Goal: Task Accomplishment & Management: Use online tool/utility

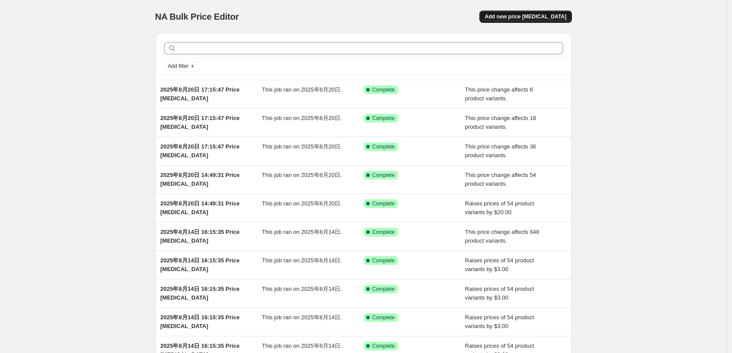
click at [569, 13] on button "Add new price [MEDICAL_DATA]" at bounding box center [525, 17] width 92 height 12
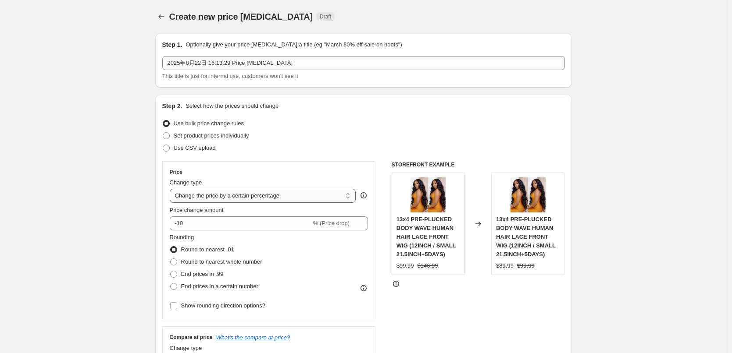
click at [228, 193] on select "Change the price to a certain amount Change the price by a certain amount Chang…" at bounding box center [263, 196] width 186 height 14
click at [172, 189] on select "Change the price to a certain amount Change the price by a certain amount Chang…" at bounding box center [263, 196] width 186 height 14
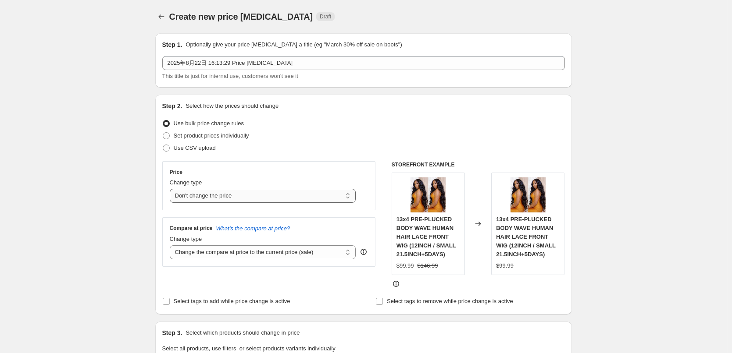
click at [221, 198] on select "Change the price to a certain amount Change the price by a certain amount Chang…" at bounding box center [263, 196] width 186 height 14
select select "by"
click at [172, 189] on select "Change the price to a certain amount Change the price by a certain amount Chang…" at bounding box center [263, 196] width 186 height 14
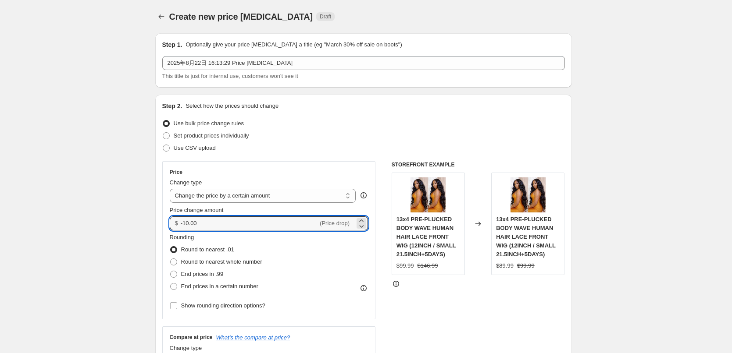
drag, startPoint x: 204, startPoint y: 222, endPoint x: 157, endPoint y: 222, distance: 46.9
type input "8.00"
click at [206, 275] on span "End prices in .99" at bounding box center [202, 274] width 43 height 7
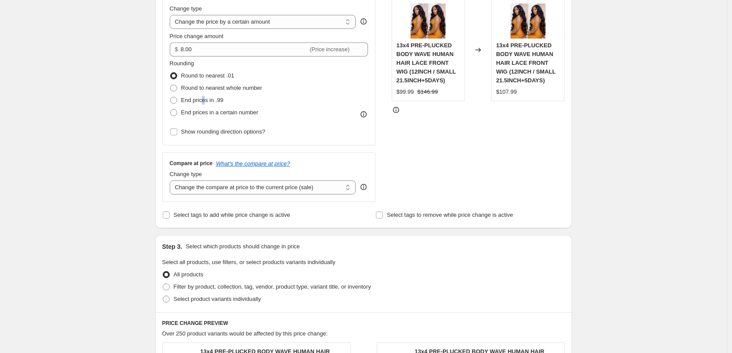
scroll to position [175, 0]
click at [176, 99] on span at bounding box center [173, 99] width 7 height 7
click at [171, 96] on input "End prices in .99" at bounding box center [170, 96] width 0 height 0
radio input "true"
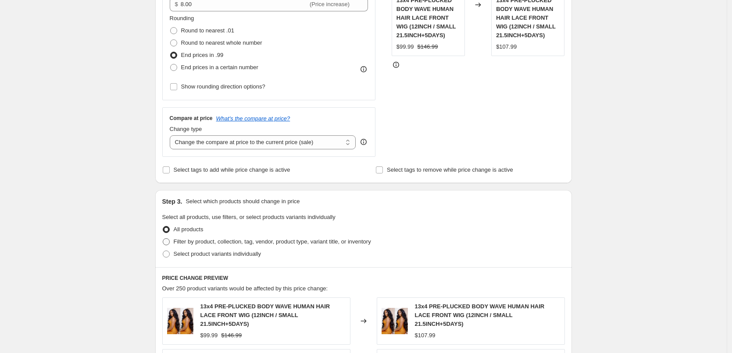
click at [262, 243] on span "Filter by product, collection, tag, vendor, product type, variant title, or inv…" at bounding box center [272, 242] width 197 height 7
click at [163, 239] on input "Filter by product, collection, tag, vendor, product type, variant title, or inv…" at bounding box center [163, 239] width 0 height 0
radio input "true"
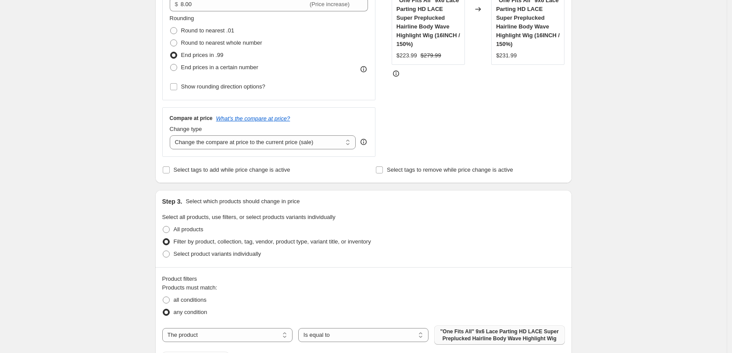
click at [452, 330] on span ""One Fits All" 9x6 Lace Parting HD LACE Super Preplucked Hairline Body Wave Hig…" at bounding box center [499, 335] width 120 height 14
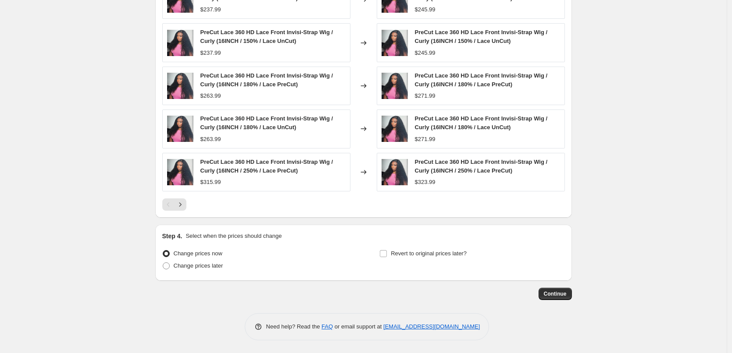
scroll to position [641, 0]
click at [550, 297] on button "Continue" at bounding box center [554, 294] width 33 height 12
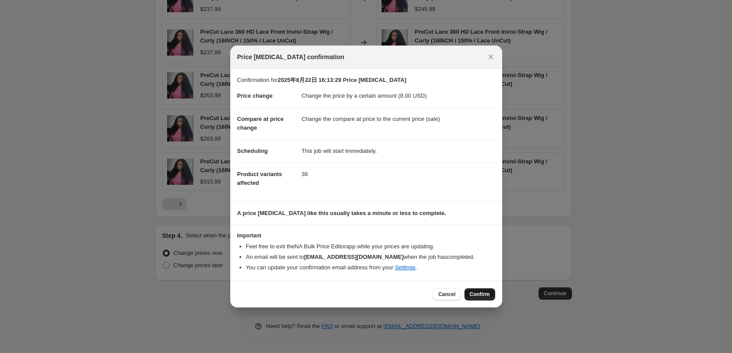
click at [488, 296] on span "Confirm" at bounding box center [480, 294] width 20 height 7
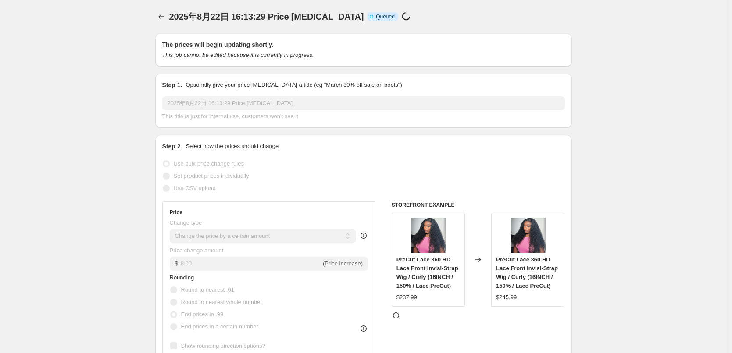
scroll to position [641, 0]
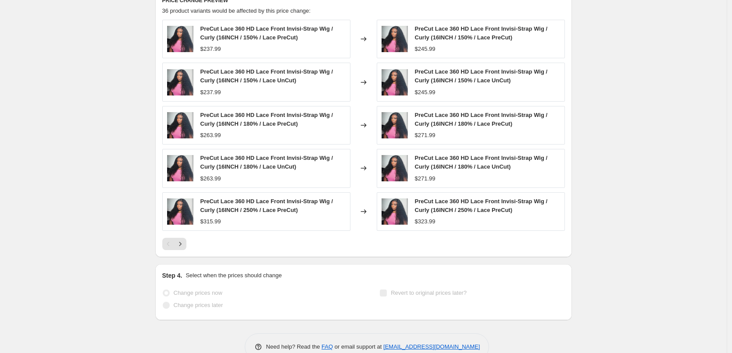
select select "by"
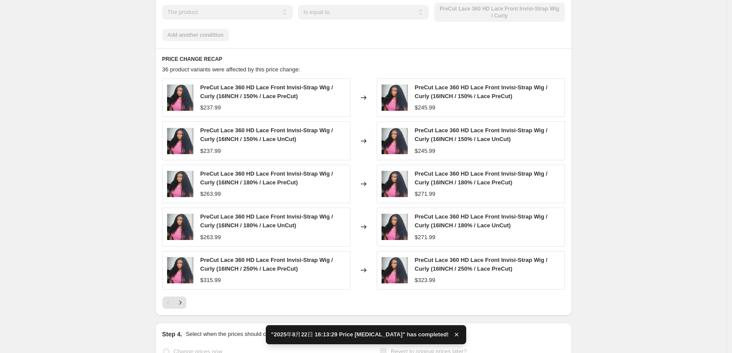
scroll to position [0, 0]
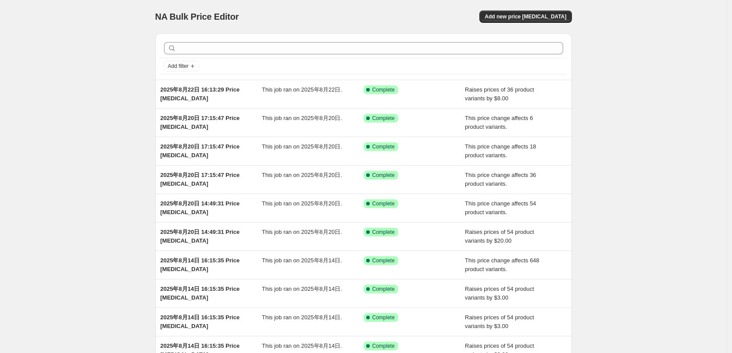
click at [546, 23] on div "NA Bulk Price Editor. This page is ready NA Bulk Price Editor Add new price [ME…" at bounding box center [363, 16] width 417 height 33
click at [545, 20] on button "Add new price [MEDICAL_DATA]" at bounding box center [525, 17] width 92 height 12
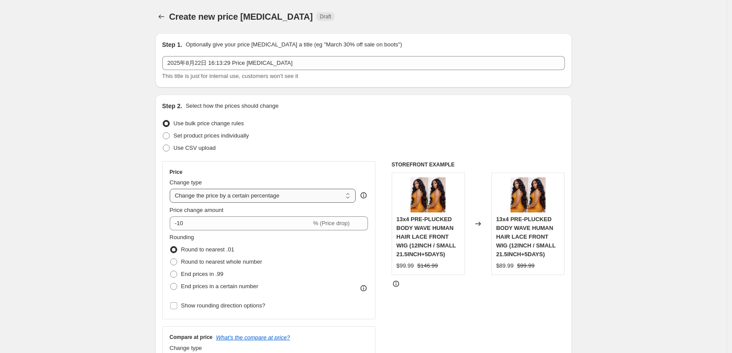
click at [217, 197] on select "Change the price to a certain amount Change the price by a certain amount Chang…" at bounding box center [263, 196] width 186 height 14
select select "by"
click at [172, 189] on select "Change the price to a certain amount Change the price by a certain amount Chang…" at bounding box center [263, 196] width 186 height 14
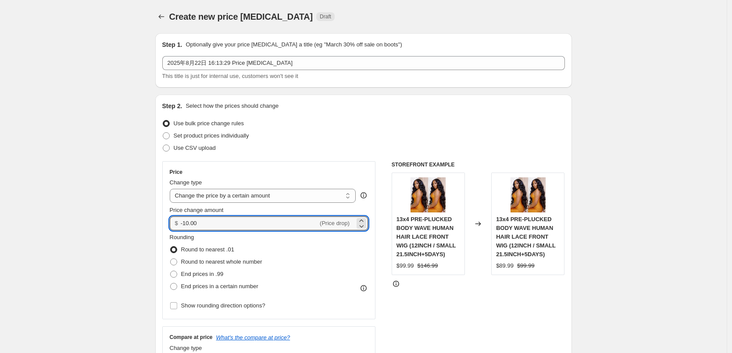
drag, startPoint x: 210, startPoint y: 225, endPoint x: 170, endPoint y: 225, distance: 39.5
click at [170, 225] on div "Price Change type Change the price to a certain amount Change the price by a ce…" at bounding box center [269, 240] width 214 height 158
type input "14.99"
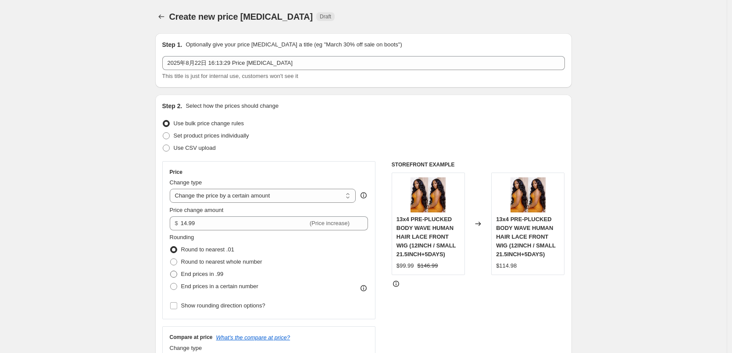
click at [211, 277] on span "End prices in .99" at bounding box center [202, 274] width 43 height 7
click at [171, 271] on input "End prices in .99" at bounding box center [170, 271] width 0 height 0
radio input "true"
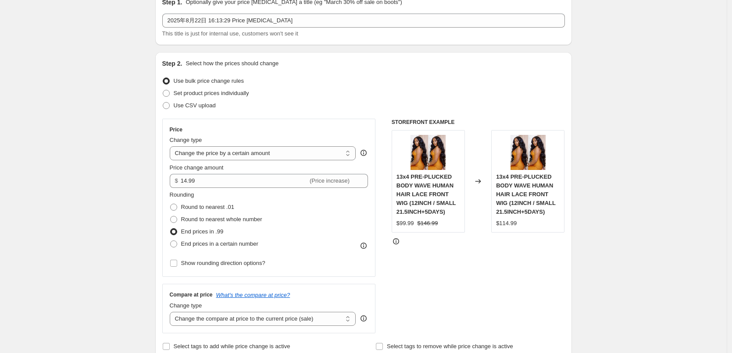
scroll to position [175, 0]
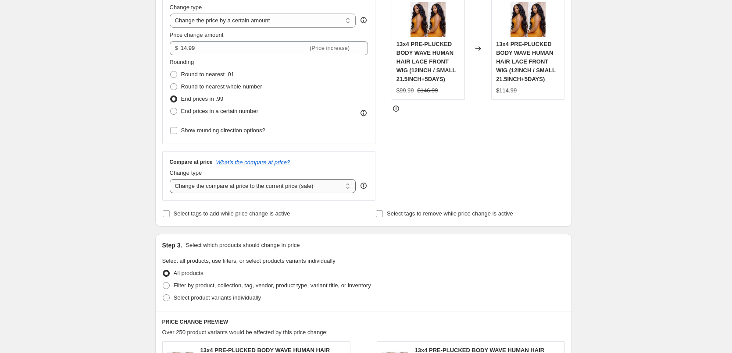
click at [237, 187] on select "Change the compare at price to the current price (sale) Change the compare at p…" at bounding box center [263, 186] width 186 height 14
click at [107, 195] on div "Create new price [MEDICAL_DATA]. This page is ready Create new price [MEDICAL_D…" at bounding box center [363, 283] width 726 height 917
click at [217, 282] on span "Filter by product, collection, tag, vendor, product type, variant title, or inv…" at bounding box center [272, 285] width 197 height 7
click at [163, 282] on input "Filter by product, collection, tag, vendor, product type, variant title, or inv…" at bounding box center [163, 282] width 0 height 0
radio input "true"
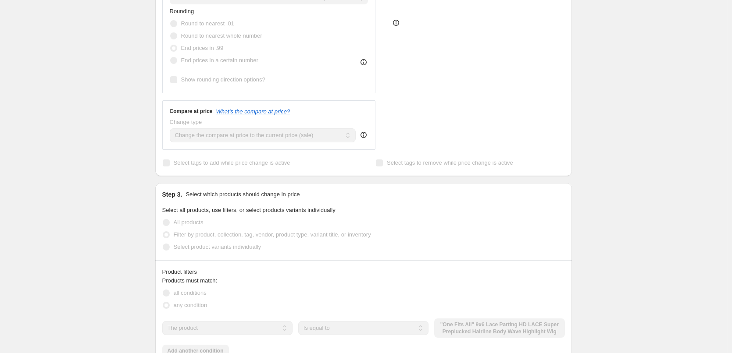
scroll to position [307, 0]
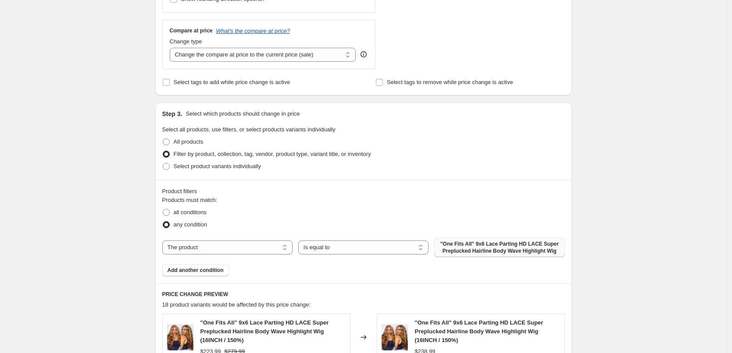
click at [461, 251] on span ""One Fits All" 9x6 Lace Parting HD LACE Super Preplucked Hairline Body Wave Hig…" at bounding box center [499, 248] width 120 height 14
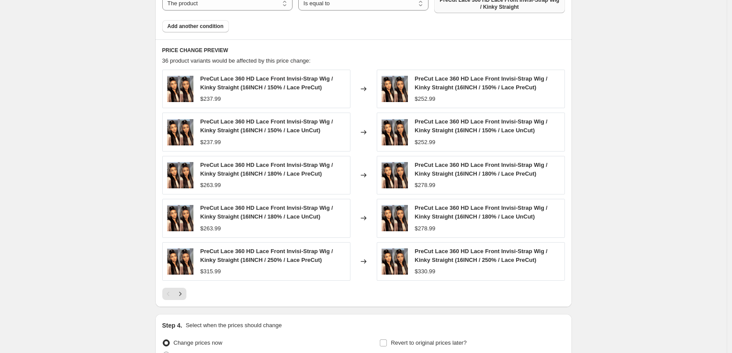
scroll to position [641, 0]
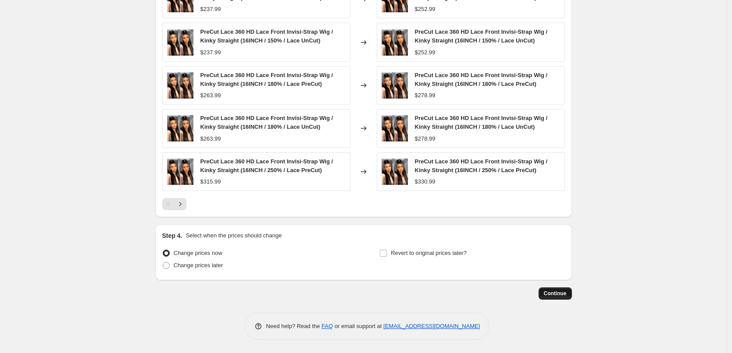
click at [553, 290] on button "Continue" at bounding box center [554, 294] width 33 height 12
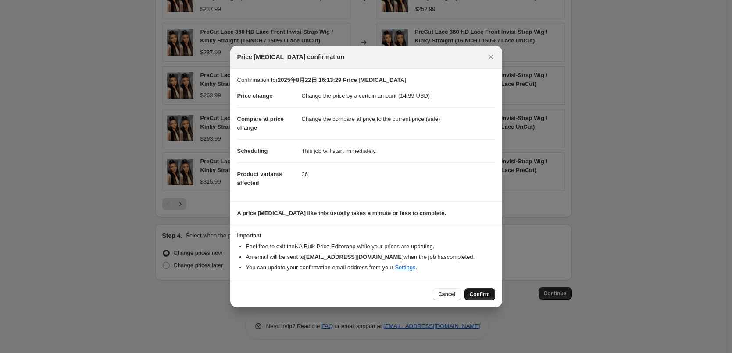
click at [485, 298] on button "Confirm" at bounding box center [479, 294] width 31 height 12
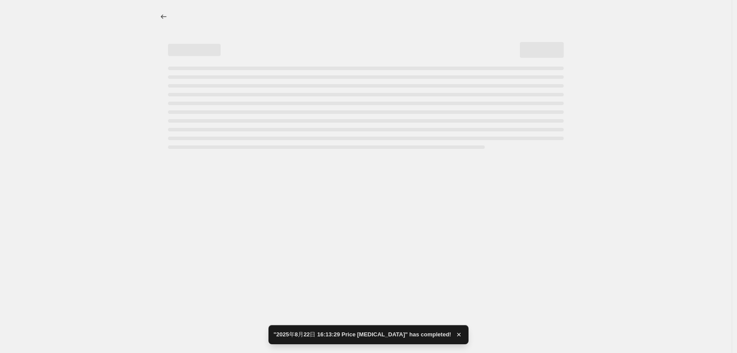
select select "by"
